Goal: Use online tool/utility: Utilize a website feature to perform a specific function

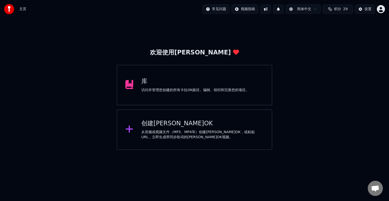
click at [213, 90] on div "访问并管理您创建的所有卡拉OK曲目。编辑、组织和完善您的项目。" at bounding box center [195, 90] width 108 height 5
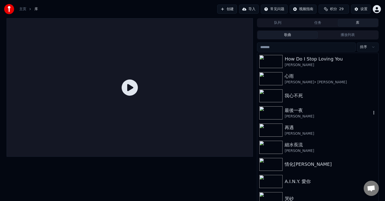
click at [307, 112] on div "最後一夜" at bounding box center [328, 110] width 86 height 7
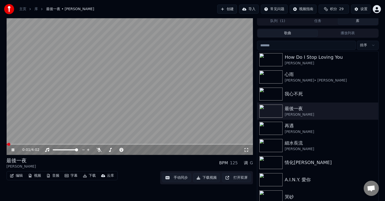
scroll to position [2, 0]
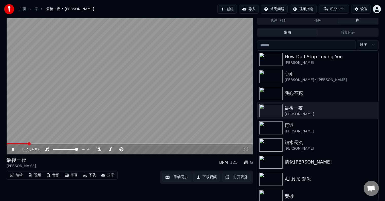
click at [28, 144] on span at bounding box center [130, 143] width 247 height 1
click at [295, 128] on div "再遇" at bounding box center [328, 125] width 86 height 7
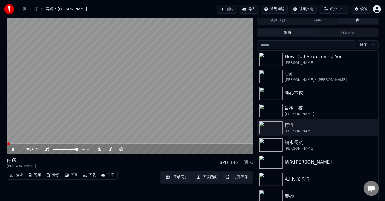
click at [22, 143] on span at bounding box center [130, 143] width 247 height 1
click at [40, 144] on span at bounding box center [130, 143] width 247 height 1
click at [295, 146] on div "[PERSON_NAME]" at bounding box center [328, 148] width 86 height 5
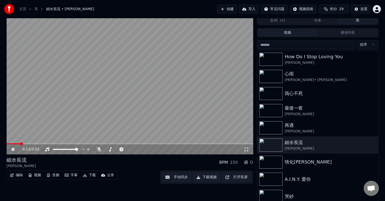
click at [20, 144] on span at bounding box center [130, 143] width 247 height 1
click at [31, 144] on span at bounding box center [130, 143] width 247 height 1
click at [299, 80] on div "[PERSON_NAME]• [PERSON_NAME]" at bounding box center [328, 80] width 86 height 5
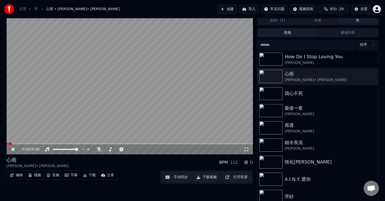
click at [27, 144] on div "0:02 / 4:30" at bounding box center [130, 149] width 247 height 10
click at [28, 142] on video at bounding box center [130, 85] width 247 height 139
click at [19, 144] on span at bounding box center [130, 143] width 247 height 1
click at [32, 144] on div "0:14 / 4:30" at bounding box center [130, 149] width 247 height 10
click at [32, 143] on span at bounding box center [130, 143] width 247 height 1
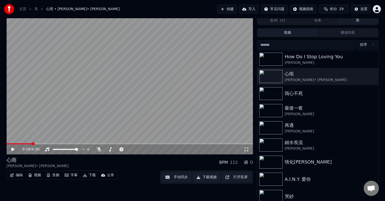
click at [42, 144] on span at bounding box center [130, 143] width 247 height 1
click at [173, 177] on button "手动同步" at bounding box center [176, 177] width 29 height 9
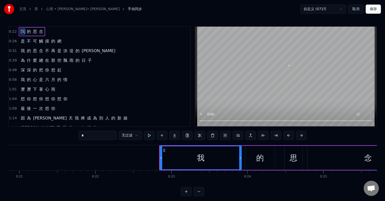
scroll to position [0, 1711]
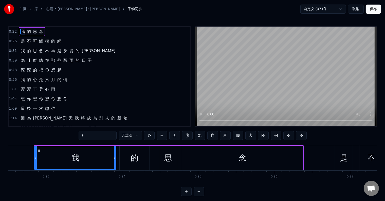
click at [128, 151] on div "的" at bounding box center [135, 158] width 30 height 24
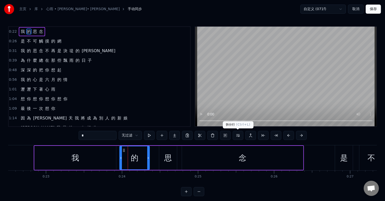
click at [238, 135] on button at bounding box center [238, 135] width 11 height 9
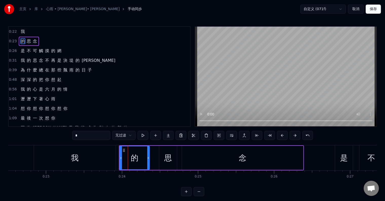
click at [229, 158] on div "念" at bounding box center [242, 158] width 121 height 24
type input "*"
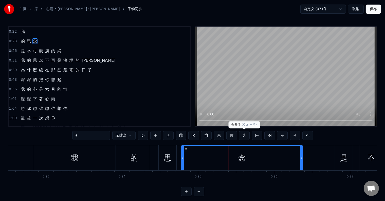
click at [244, 134] on button at bounding box center [244, 135] width 11 height 9
click at [232, 136] on button at bounding box center [231, 135] width 11 height 9
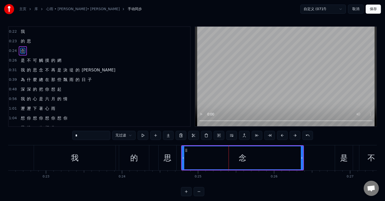
click at [377, 9] on button "保存" at bounding box center [373, 9] width 15 height 9
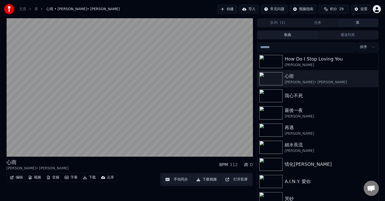
click at [177, 181] on button "手动同步" at bounding box center [176, 179] width 29 height 9
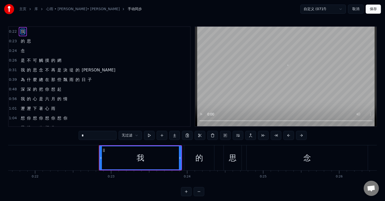
scroll to position [0, 1711]
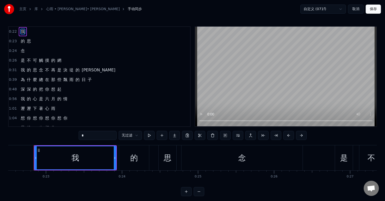
click at [21, 59] on span "是" at bounding box center [22, 61] width 5 height 6
type input "*"
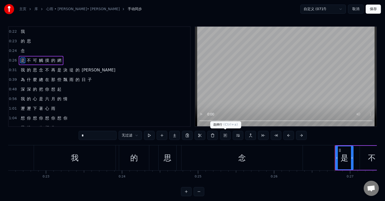
click at [225, 137] on button at bounding box center [225, 135] width 11 height 9
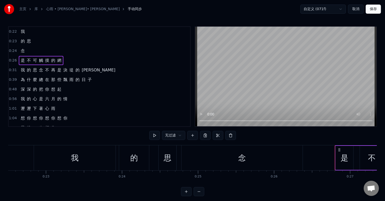
click at [225, 137] on button at bounding box center [230, 135] width 11 height 9
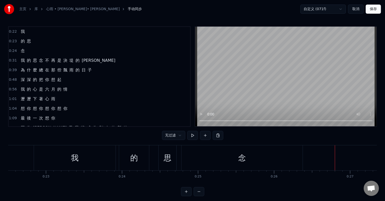
click at [225, 137] on div "0:22 我 0:23 的 思 0:24 念 0:31 我 的 思 念 不 再 是 決 [PERSON_NAME] 的 海 0:39 為 什 麼 總 在 那 …" at bounding box center [192, 111] width 369 height 170
click at [57, 71] on span "些" at bounding box center [59, 70] width 5 height 6
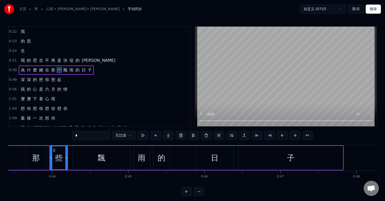
scroll to position [0, 3316]
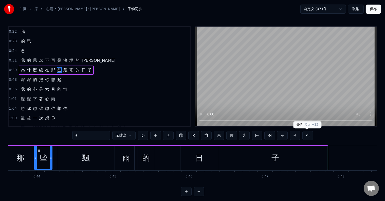
click at [306, 136] on button at bounding box center [307, 135] width 11 height 9
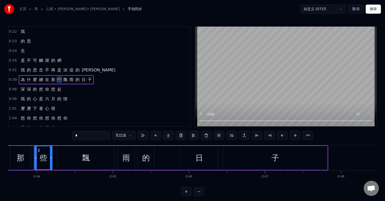
click at [306, 136] on button at bounding box center [307, 135] width 11 height 9
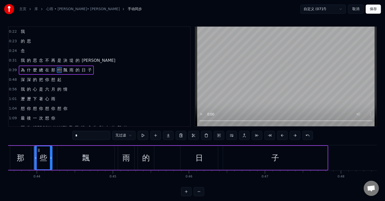
click at [306, 136] on button at bounding box center [307, 135] width 11 height 9
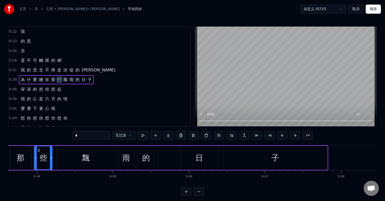
click at [306, 136] on button at bounding box center [307, 135] width 11 height 9
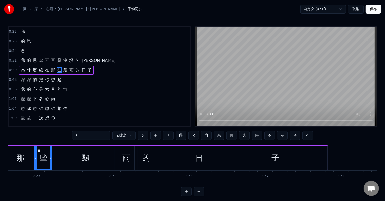
click at [306, 136] on button at bounding box center [307, 135] width 11 height 9
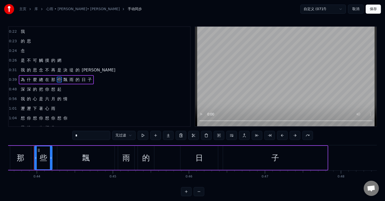
click at [306, 136] on button at bounding box center [307, 135] width 11 height 9
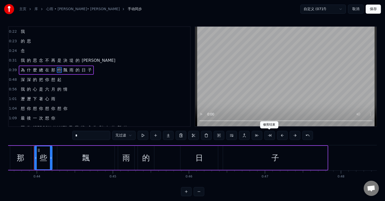
click at [271, 136] on button at bounding box center [269, 135] width 11 height 9
click at [244, 137] on button at bounding box center [244, 135] width 11 height 9
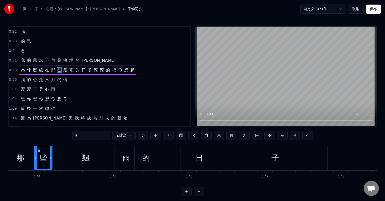
click at [45, 88] on span "心" at bounding box center [47, 89] width 5 height 6
type input "*"
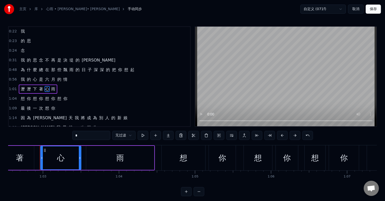
scroll to position [0, 4761]
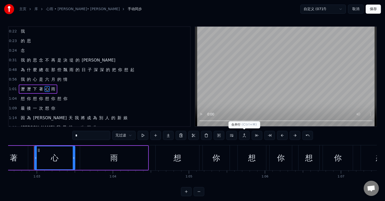
click at [244, 135] on button at bounding box center [244, 135] width 11 height 9
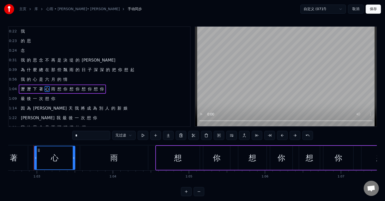
click at [42, 98] on div "最 後 一 次 想 你" at bounding box center [38, 98] width 39 height 9
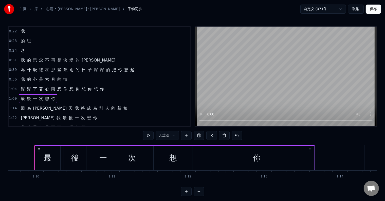
scroll to position [0, 5294]
click at [237, 136] on button at bounding box center [237, 135] width 11 height 9
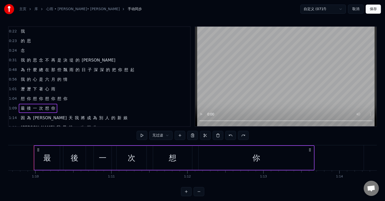
click at [238, 136] on button at bounding box center [243, 135] width 11 height 9
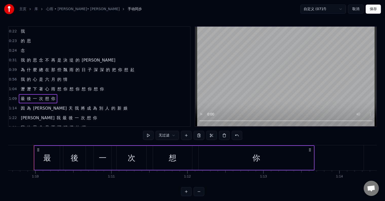
click at [237, 136] on button at bounding box center [237, 135] width 11 height 9
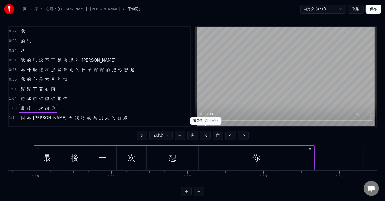
scroll to position [8, 0]
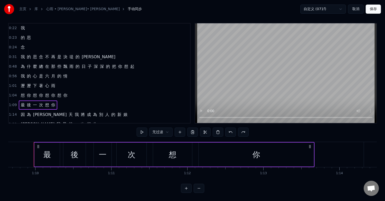
drag, startPoint x: 170, startPoint y: 150, endPoint x: 216, endPoint y: 145, distance: 46.1
click at [216, 145] on div "最 後 一 次 想 你" at bounding box center [174, 154] width 281 height 25
click at [309, 145] on icon at bounding box center [310, 147] width 4 height 4
click at [310, 146] on circle at bounding box center [310, 146] width 0 height 0
click at [309, 146] on circle at bounding box center [309, 146] width 0 height 0
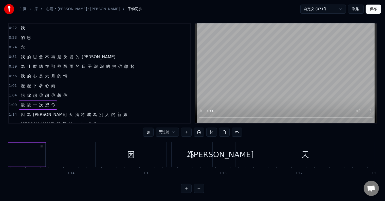
scroll to position [0, 5632]
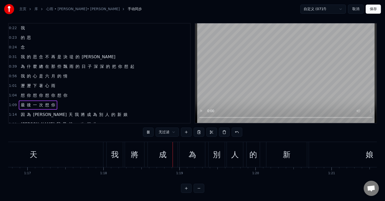
click at [228, 152] on div "因 為 [DATE] 我 將 成 為 別 人 的 新 娘" at bounding box center [128, 154] width 608 height 25
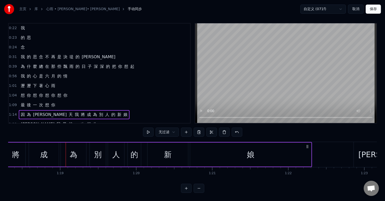
scroll to position [0, 5955]
click at [161, 150] on div "新" at bounding box center [166, 155] width 41 height 24
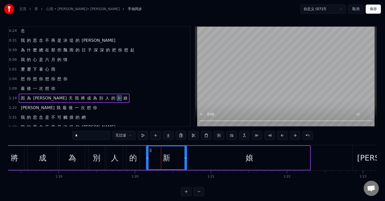
scroll to position [39, 0]
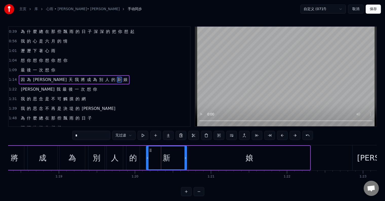
click at [156, 155] on div "新" at bounding box center [166, 157] width 40 height 23
click at [194, 135] on button at bounding box center [193, 135] width 11 height 9
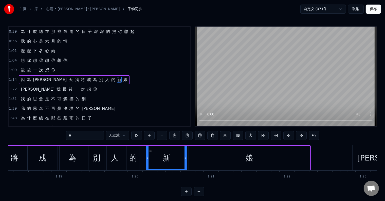
click at [194, 135] on div "* 无过滤" at bounding box center [192, 135] width 253 height 9
click at [189, 136] on button at bounding box center [187, 135] width 11 height 9
click at [176, 136] on button at bounding box center [174, 135] width 11 height 9
click at [198, 135] on button at bounding box center [200, 135] width 11 height 9
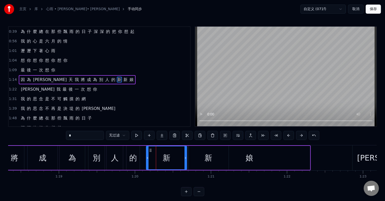
click at [359, 11] on button "取消" at bounding box center [356, 9] width 16 height 9
